Goal: Contribute content: Contribute content

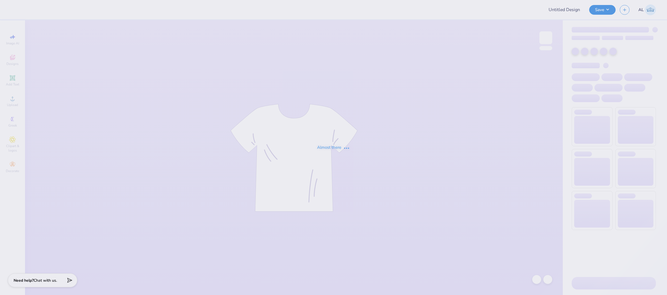
type input "FPS239295"
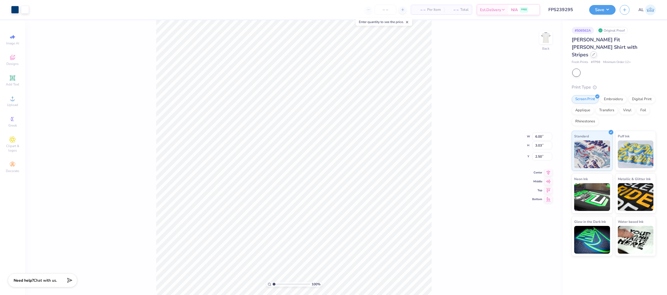
click at [594, 51] on div at bounding box center [593, 54] width 6 height 6
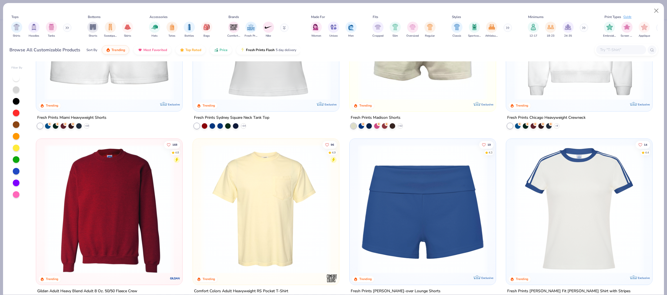
scroll to position [620, 0]
click at [596, 173] on img at bounding box center [578, 208] width 135 height 129
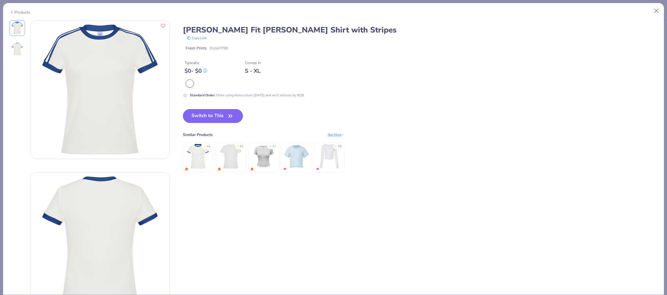
click at [23, 12] on div "Products" at bounding box center [19, 12] width 21 height 6
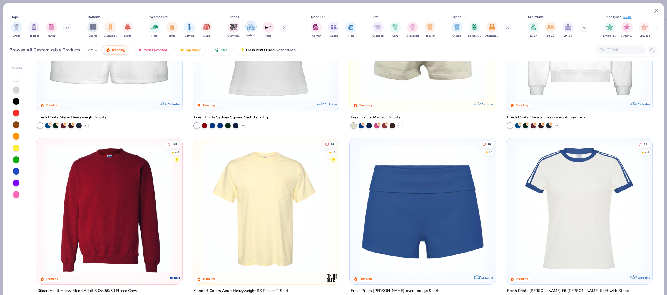
click at [248, 26] on img "filter for Fresh Prints" at bounding box center [251, 26] width 8 height 8
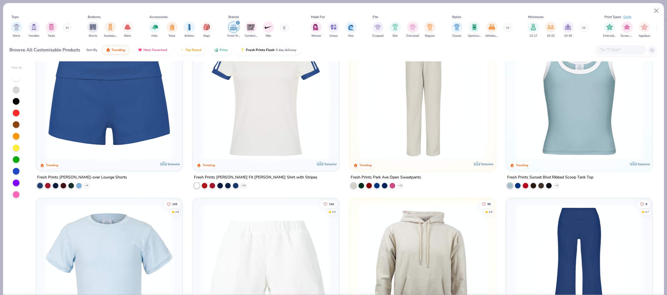
scroll to position [373, 0]
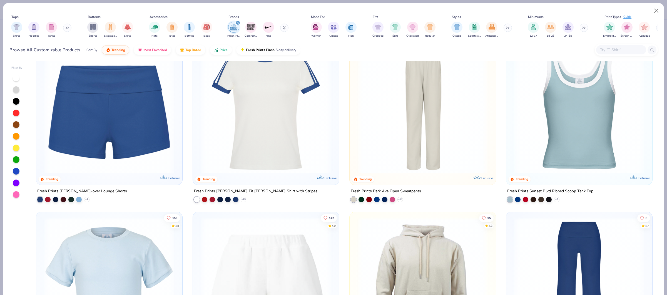
click at [271, 104] on div "80 4.8 Trending Exclusive Fresh Prints Miami Heavyweight Shorts + 10 262 4.8 Tr…" at bounding box center [344, 178] width 626 height 234
click at [213, 198] on div at bounding box center [212, 199] width 6 height 6
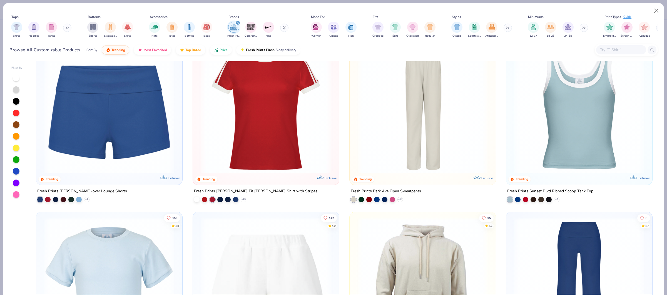
click at [252, 149] on img at bounding box center [265, 108] width 135 height 129
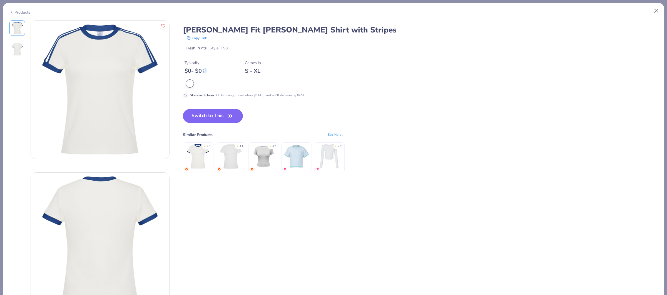
click at [25, 12] on div "Products" at bounding box center [19, 12] width 21 height 6
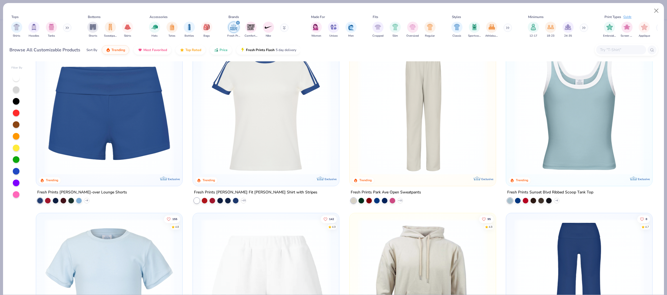
scroll to position [372, 0]
click at [284, 136] on img at bounding box center [265, 109] width 135 height 129
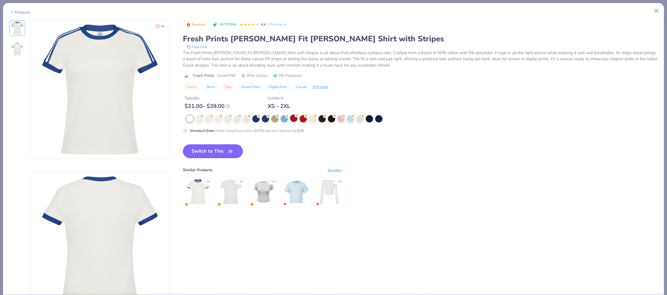
click at [292, 119] on div at bounding box center [293, 118] width 7 height 7
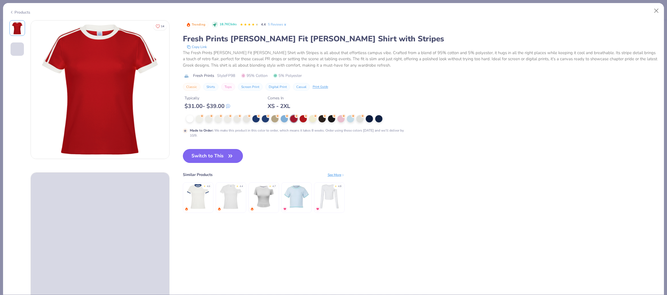
click at [225, 152] on button "Switch to This" at bounding box center [213, 156] width 60 height 14
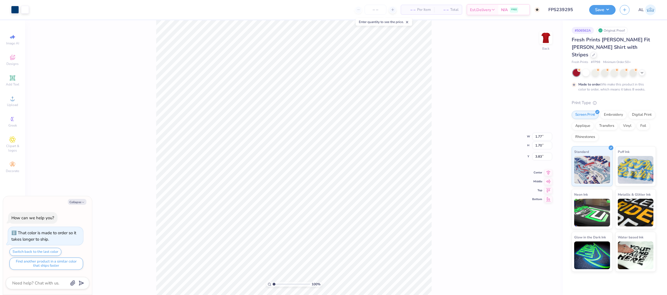
type textarea "x"
type input "2.09"
type input "2.00"
click at [549, 168] on icon at bounding box center [548, 167] width 8 height 7
click at [15, 105] on span "Upload" at bounding box center [12, 105] width 11 height 4
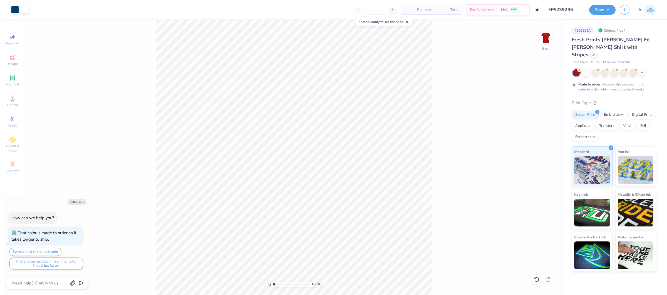
type textarea "x"
click at [539, 131] on input "6.15" at bounding box center [542, 132] width 20 height 8
type input "6"
type textarea "x"
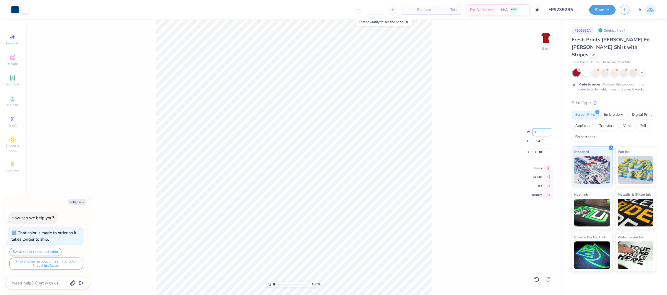
type input "6.00"
type input "3.33"
click at [536, 152] on input "8.34" at bounding box center [542, 152] width 20 height 8
type input "2.5"
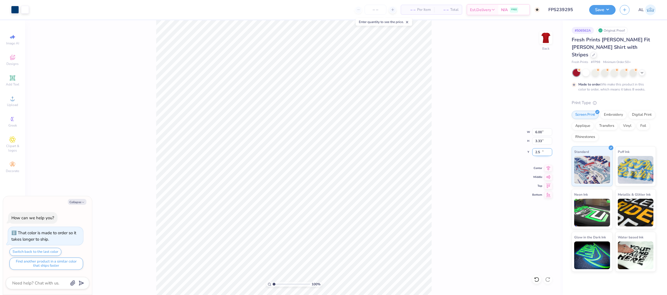
type textarea "x"
type input "2.50"
click at [550, 169] on icon at bounding box center [548, 167] width 8 height 7
click at [316, 258] on li "Send to Back" at bounding box center [317, 256] width 44 height 11
type textarea "x"
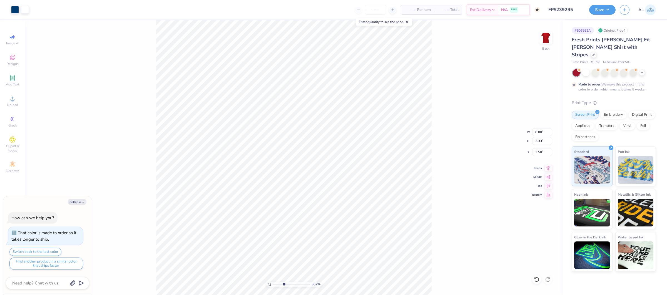
type input "3.62"
drag, startPoint x: 275, startPoint y: 284, endPoint x: 284, endPoint y: 282, distance: 8.8
click at [283, 284] on input "range" at bounding box center [290, 284] width 37 height 5
type textarea "x"
type input "2.04"
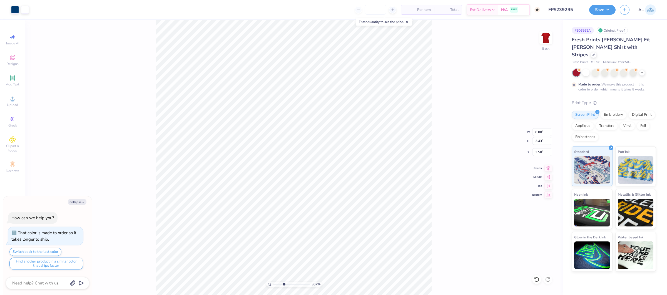
type input "1.96"
type input "3.93"
type textarea "x"
type input "1.98"
type input "1.90"
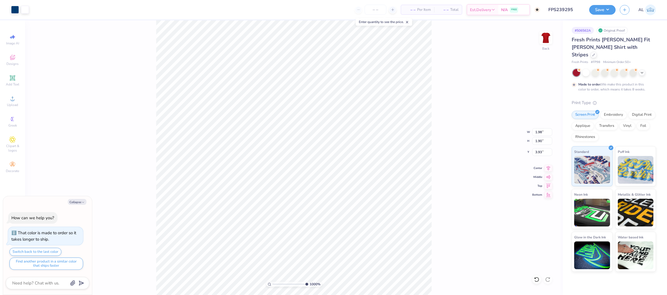
type input "10"
drag, startPoint x: 285, startPoint y: 284, endPoint x: 310, endPoint y: 282, distance: 25.4
click at [311, 284] on div "1000 %" at bounding box center [294, 284] width 56 height 5
type textarea "x"
type input "1.99"
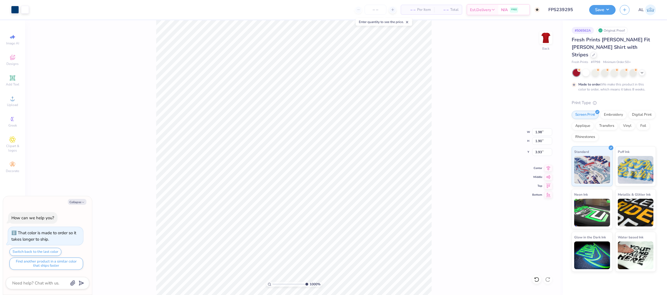
type input "1.91"
type input "3.92"
type textarea "x"
type input "1.90"
type textarea "x"
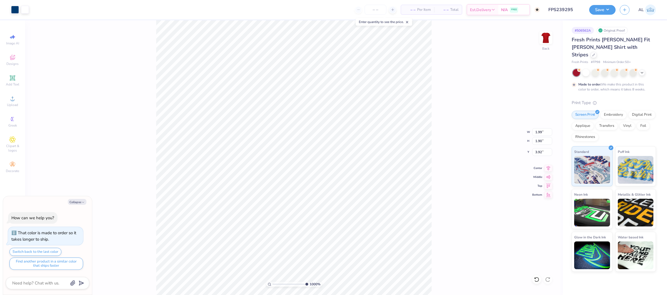
type input "1.91"
type input "1"
click at [254, 283] on div "100 %" at bounding box center [293, 157] width 275 height 275
type textarea "x"
type input "11.78"
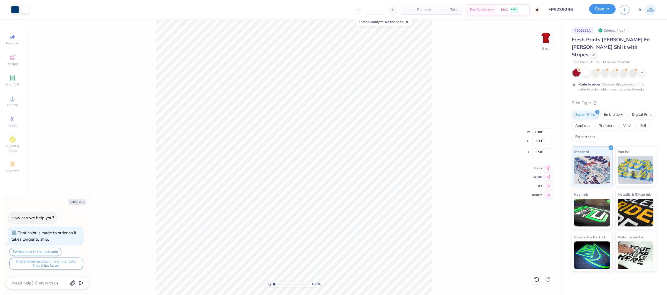
click at [599, 11] on button "Save" at bounding box center [602, 9] width 26 height 10
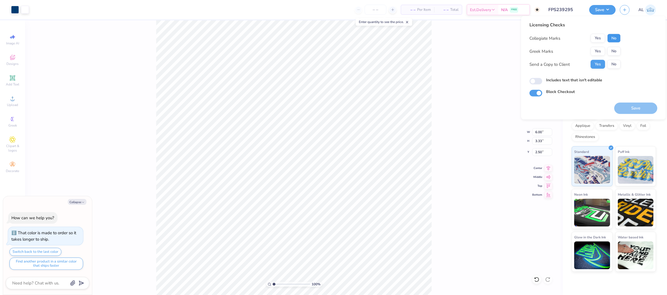
click at [609, 40] on button "No" at bounding box center [613, 38] width 13 height 9
click at [597, 49] on button "Yes" at bounding box center [597, 51] width 14 height 9
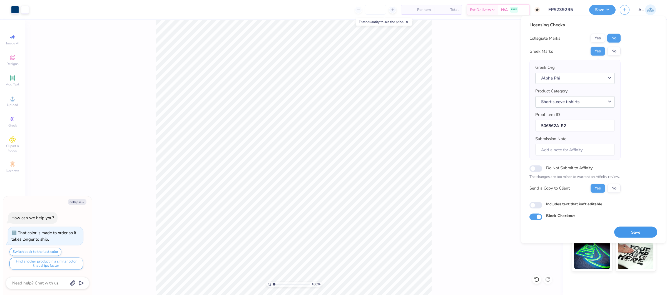
click at [633, 234] on button "Save" at bounding box center [635, 232] width 43 height 11
type textarea "x"
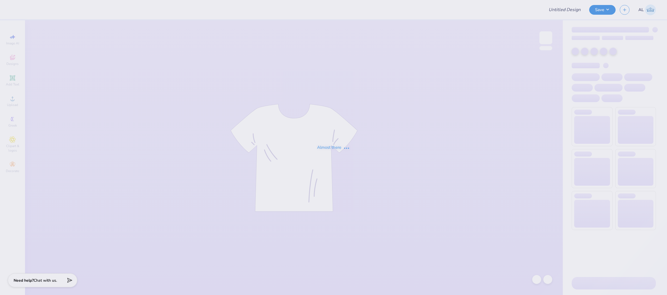
type input "FPS239295"
